Goal: Information Seeking & Learning: Learn about a topic

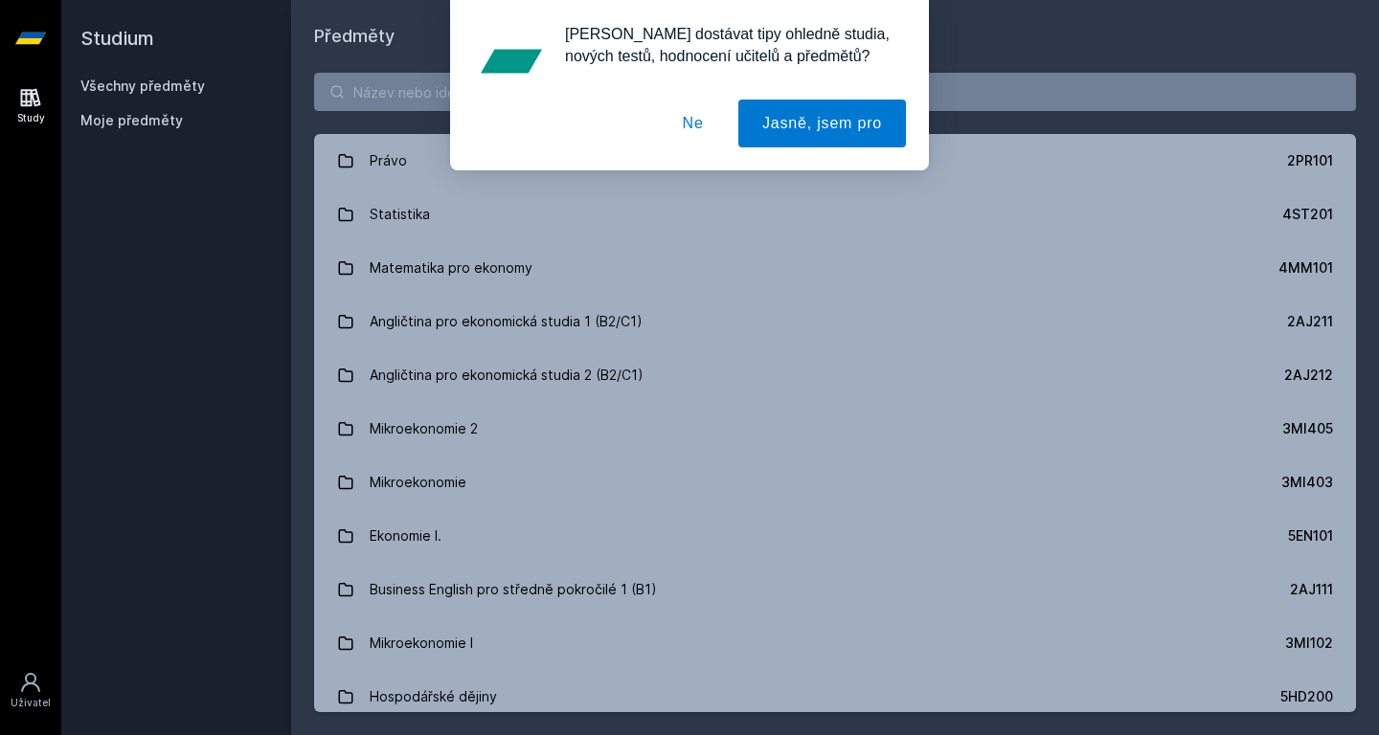
click at [701, 121] on button "Ne" at bounding box center [693, 124] width 69 height 48
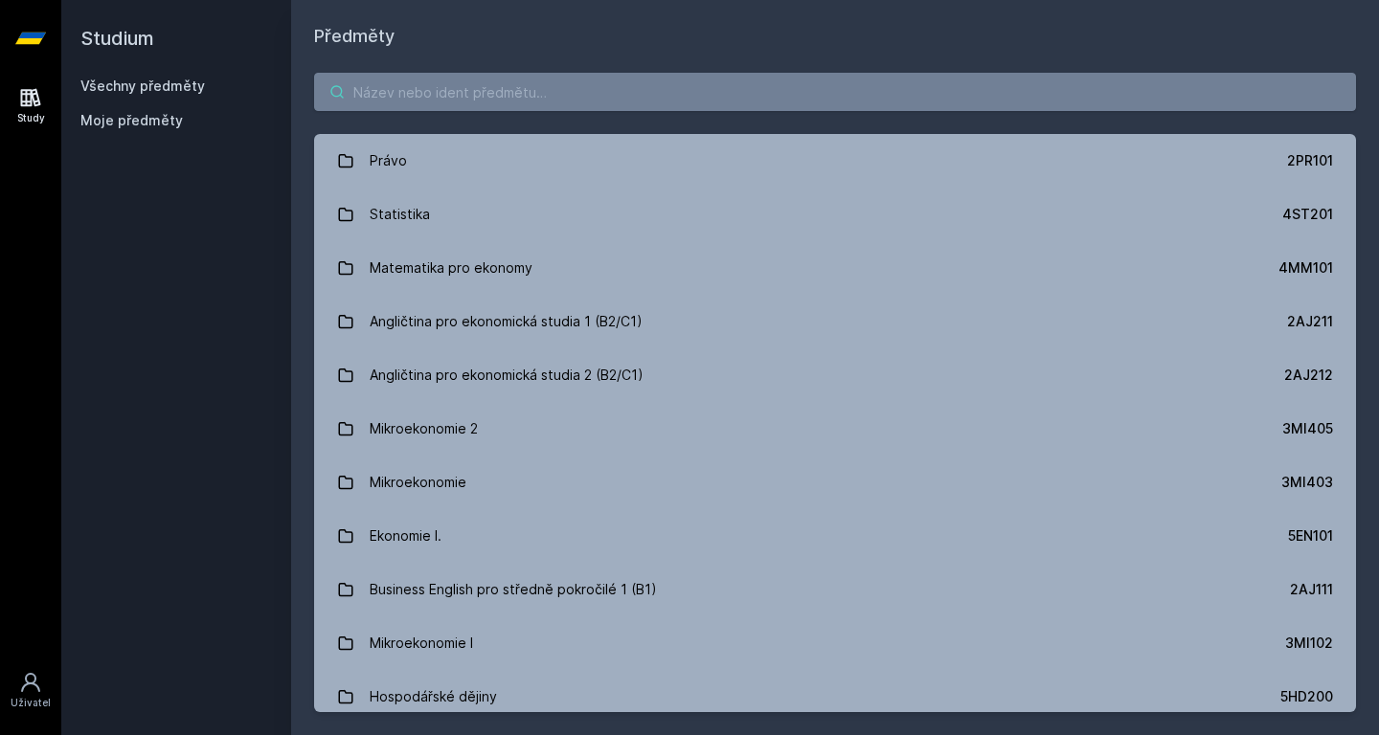
click at [541, 87] on input "search" at bounding box center [835, 92] width 1042 height 38
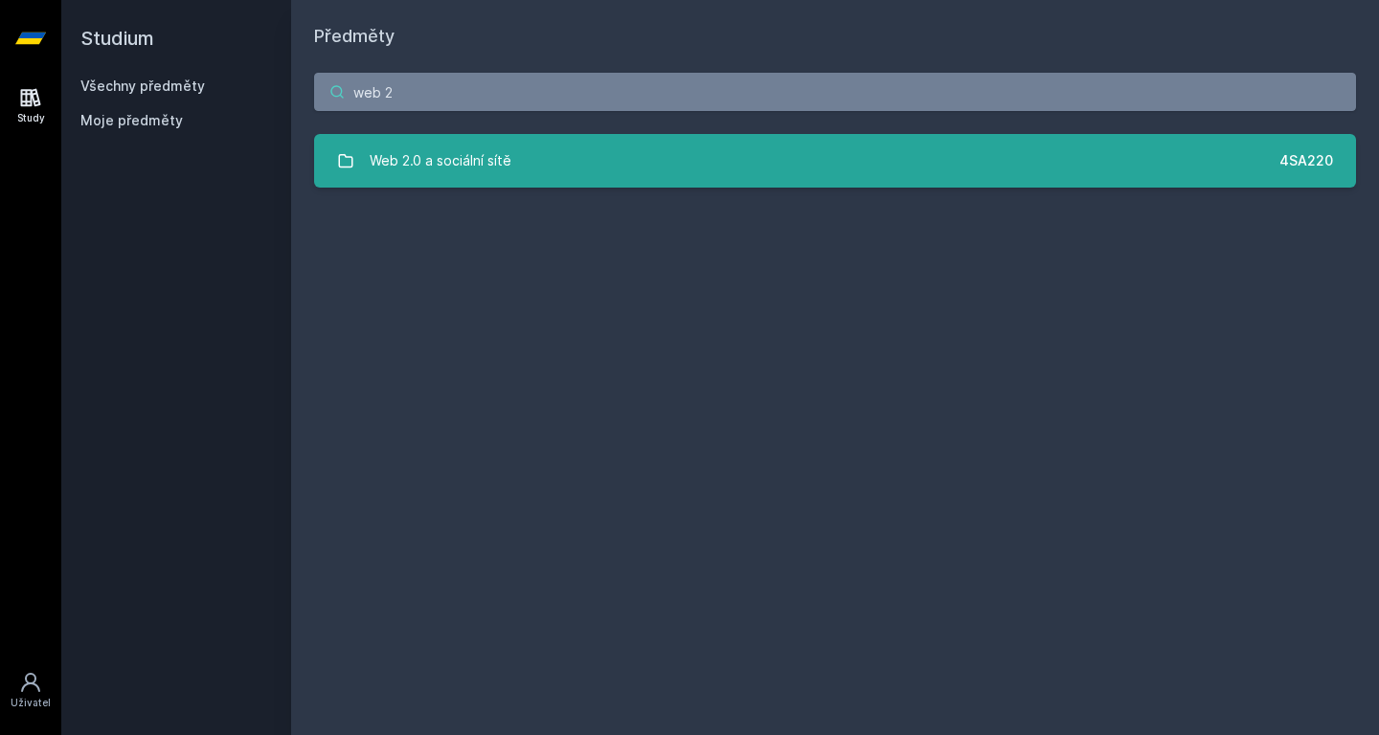
type input "web 2"
click at [500, 149] on div "Web 2.0 a sociální sítě" at bounding box center [441, 161] width 142 height 38
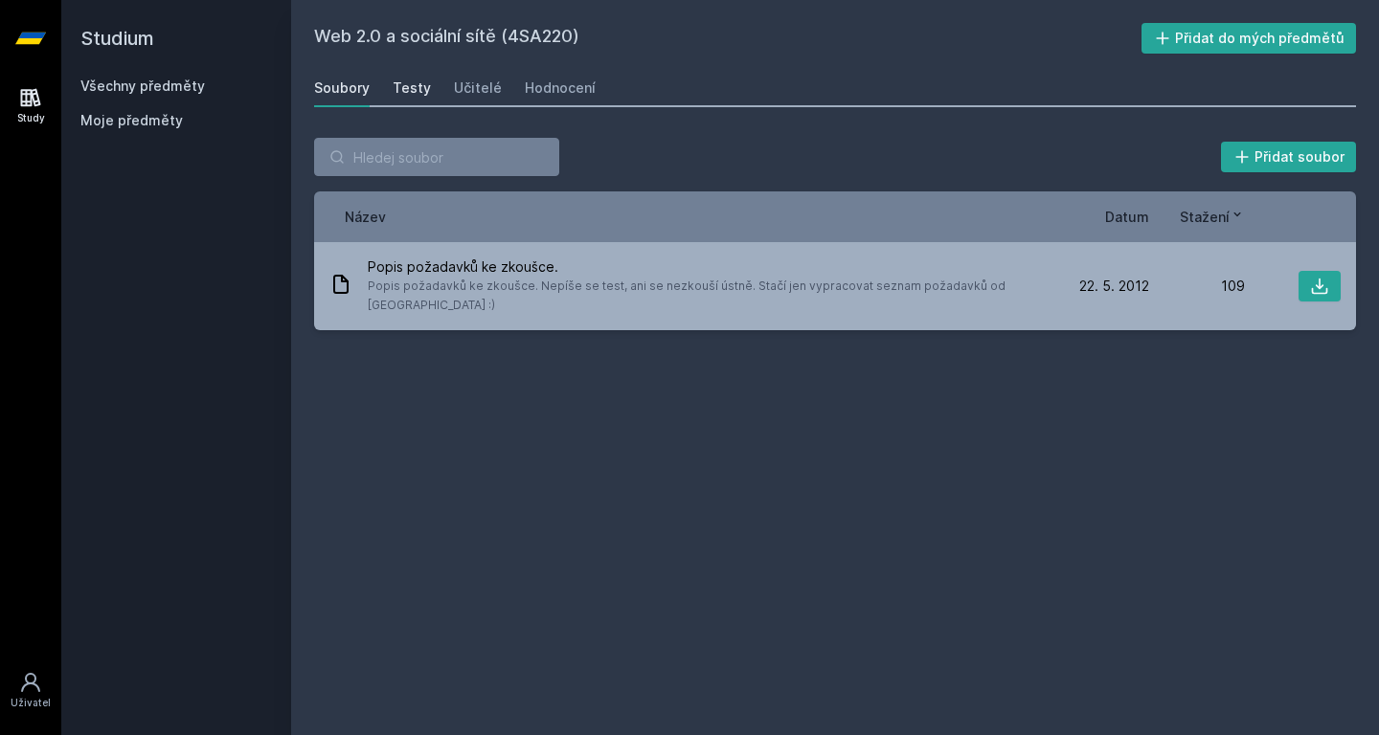
click at [413, 87] on div "Testy" at bounding box center [412, 88] width 38 height 19
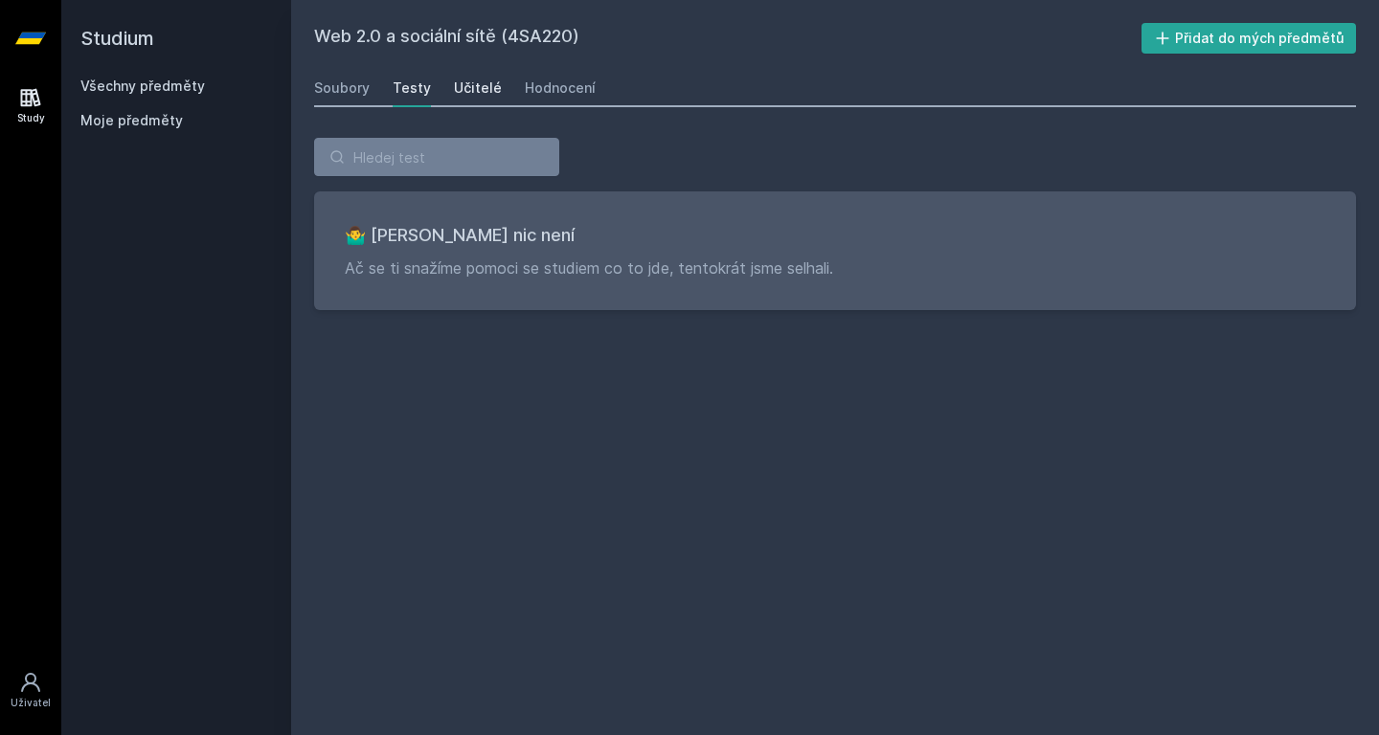
click at [457, 87] on div "Učitelé" at bounding box center [478, 88] width 48 height 19
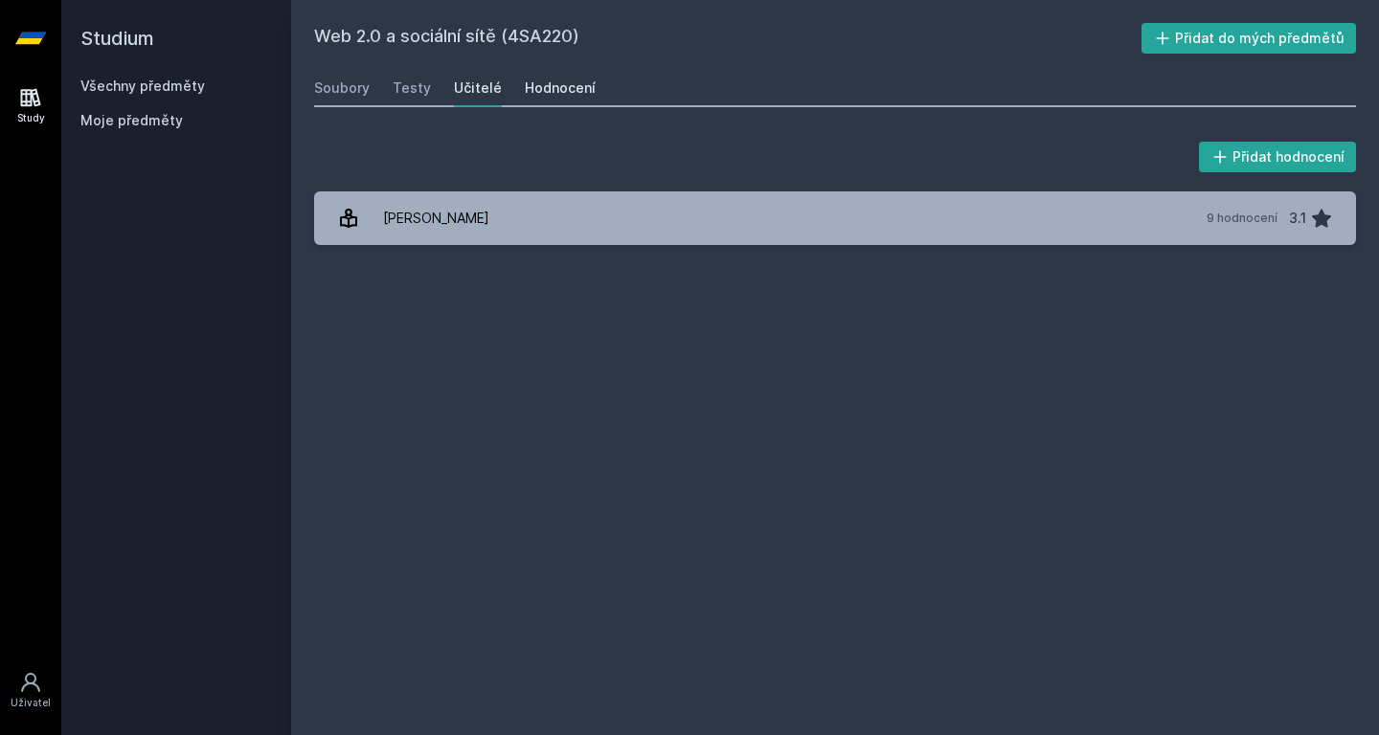
click at [531, 90] on div "Hodnocení" at bounding box center [560, 88] width 71 height 19
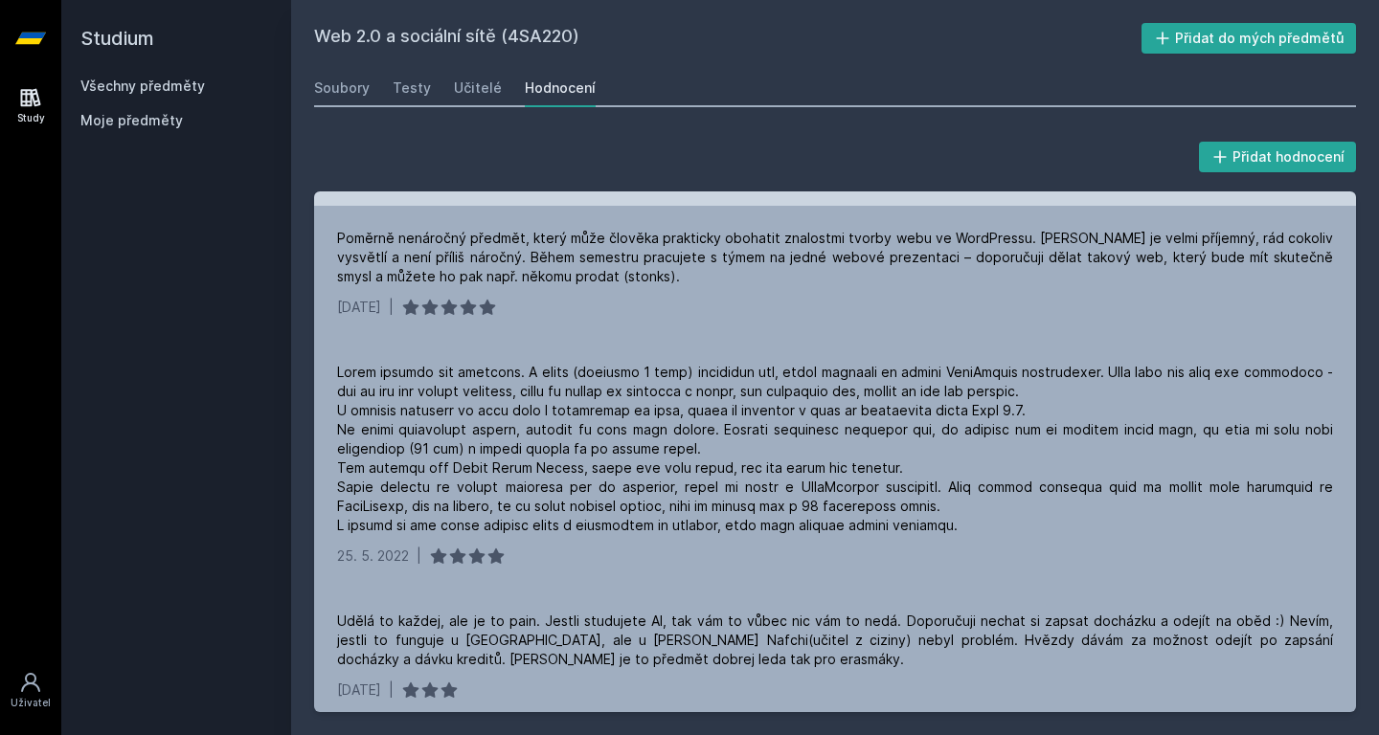
scroll to position [176, 0]
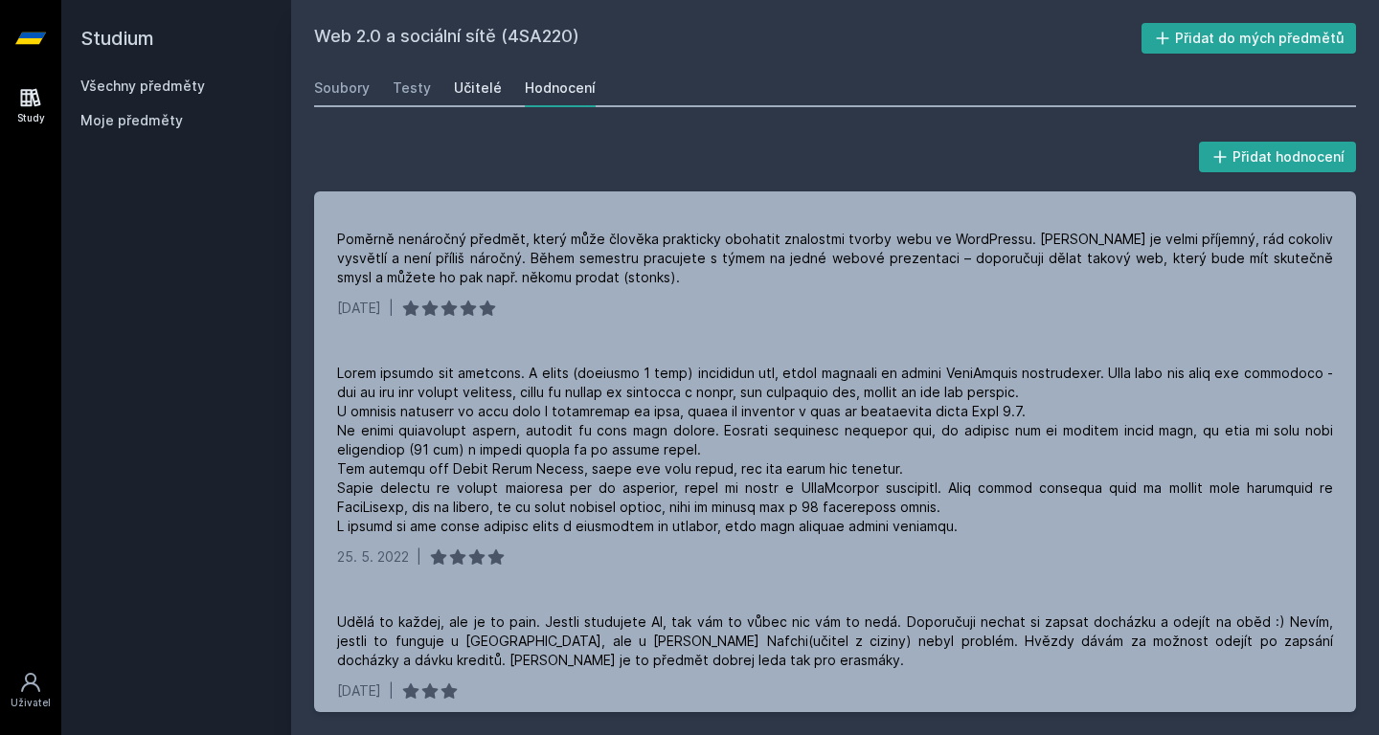
click at [473, 94] on div "Učitelé" at bounding box center [478, 88] width 48 height 19
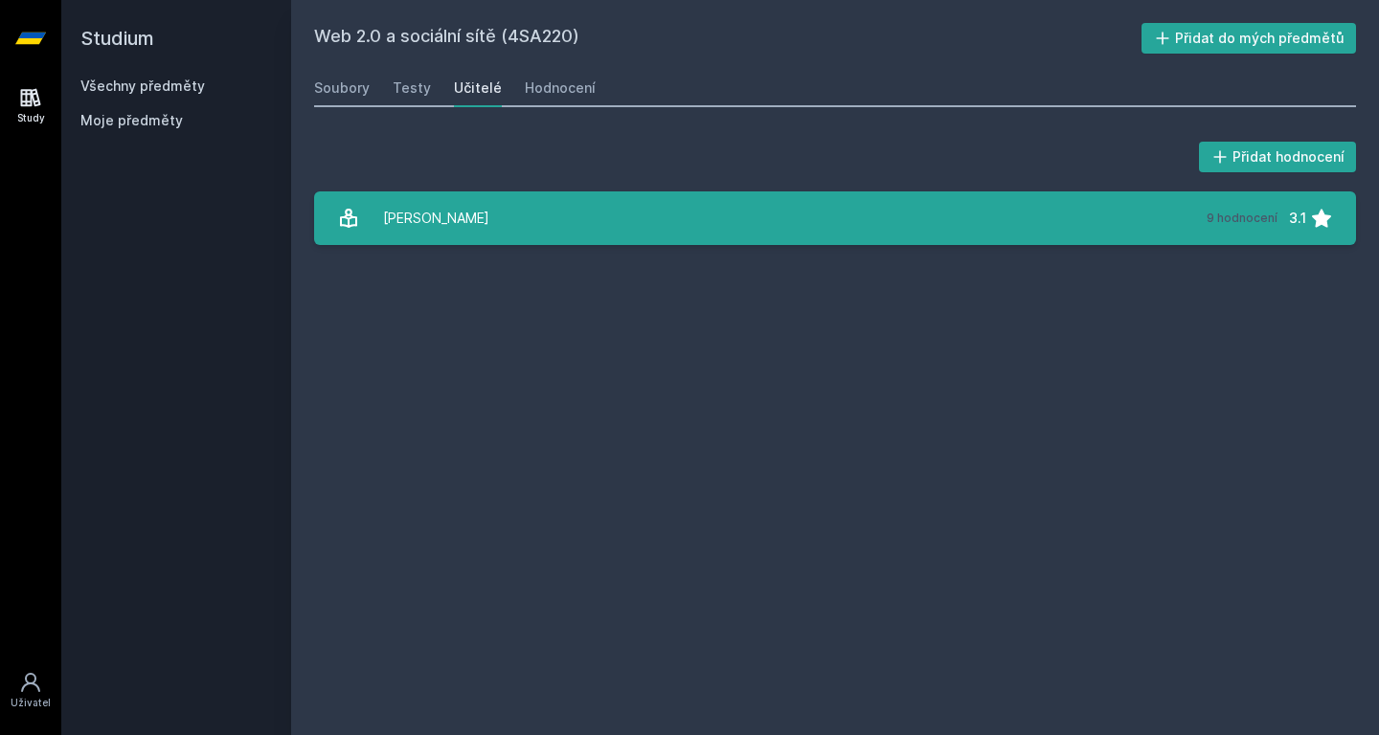
click at [441, 217] on div "[PERSON_NAME]" at bounding box center [436, 218] width 106 height 38
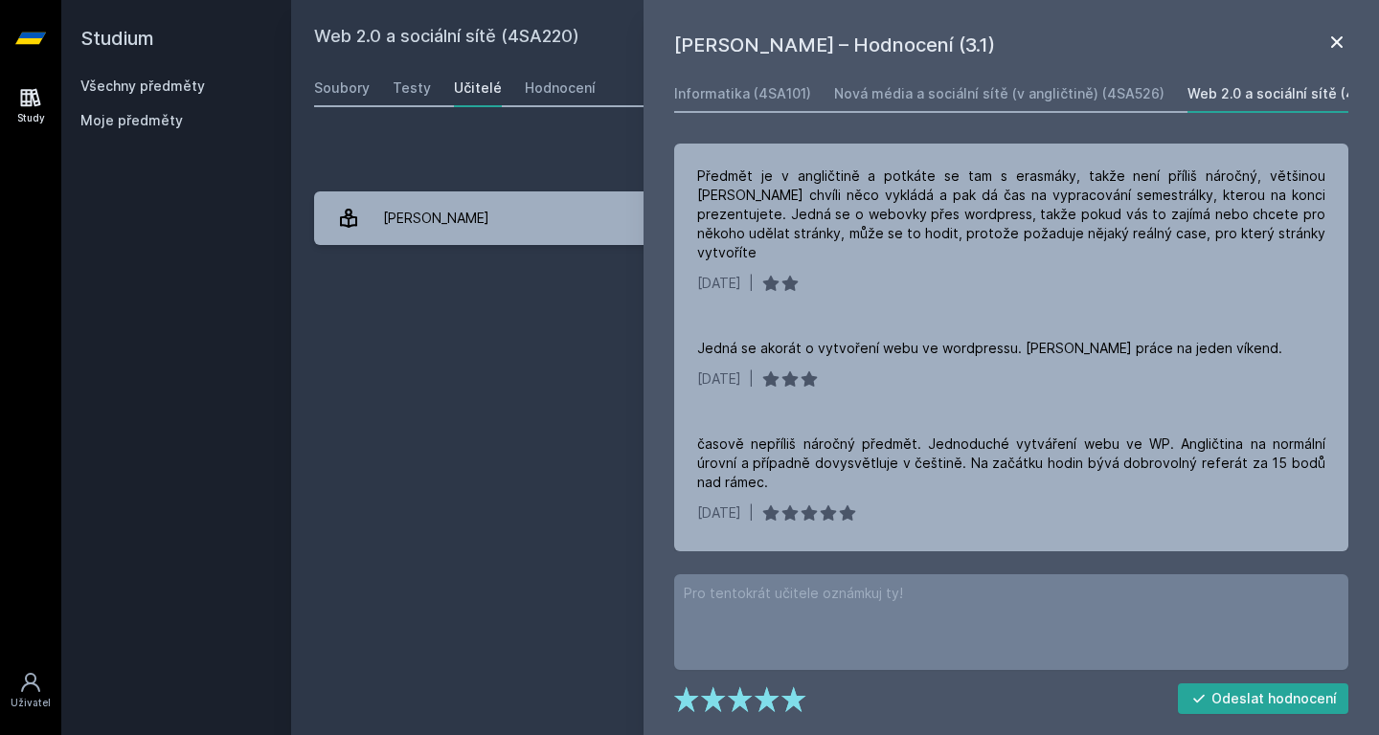
click at [1337, 38] on icon at bounding box center [1336, 42] width 23 height 23
